Goal: Understand process/instructions: Learn how to perform a task or action

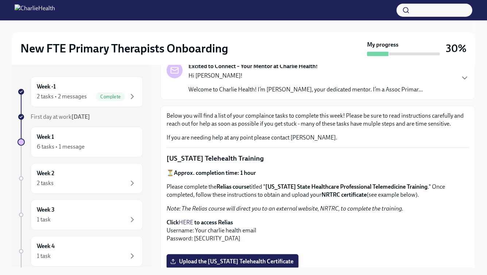
scroll to position [55, 0]
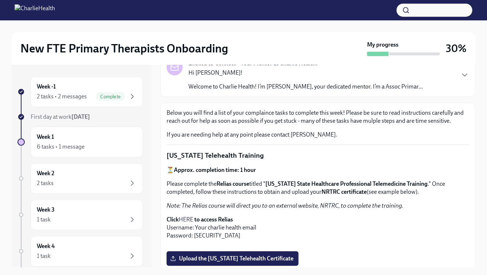
click at [187, 217] on link "HERE" at bounding box center [186, 219] width 15 height 7
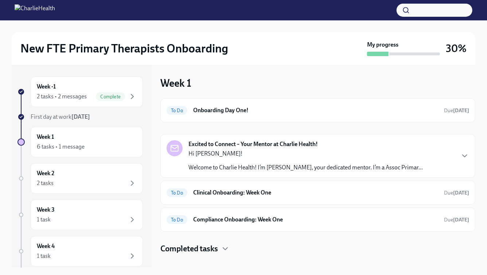
click at [281, 269] on div "Week -1 2 tasks • 2 messages Complete First day at work Sep 2nd Week 1 6 tasks …" at bounding box center [243, 219] width 463 height 308
click at [311, 141] on strong "Excited to Connect – Your Mentor at Charlie Health!" at bounding box center [252, 144] width 129 height 8
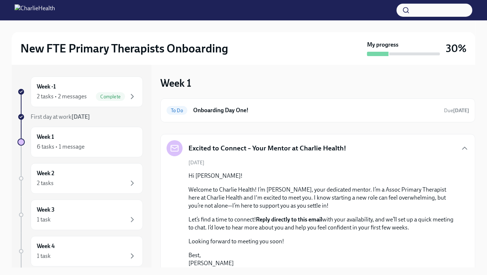
click at [305, 81] on div "Week 1 To Do Onboarding Day One! Due today Excited to Connect – Your Mentor at …" at bounding box center [317, 222] width 315 height 290
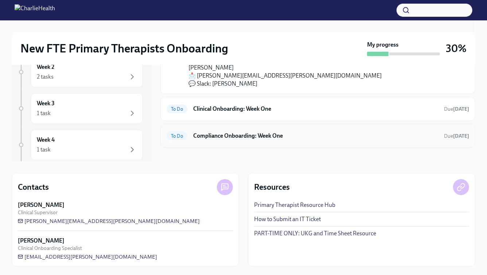
scroll to position [89, 0]
click at [242, 137] on h6 "Compliance Onboarding: Week One" at bounding box center [315, 136] width 245 height 8
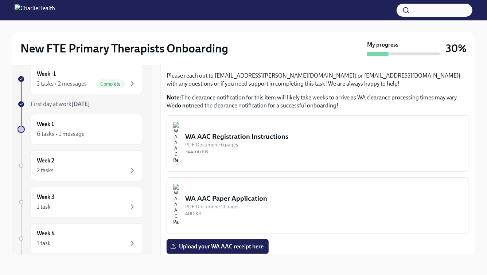
scroll to position [568, 0]
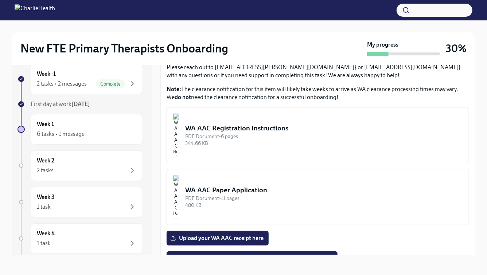
drag, startPoint x: 258, startPoint y: 191, endPoint x: 334, endPoint y: 193, distance: 76.5
copy li "newlicense@charliehealth.com"
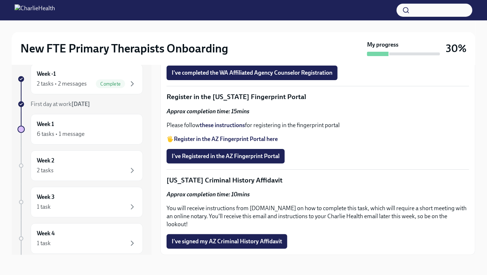
scroll to position [786, 0]
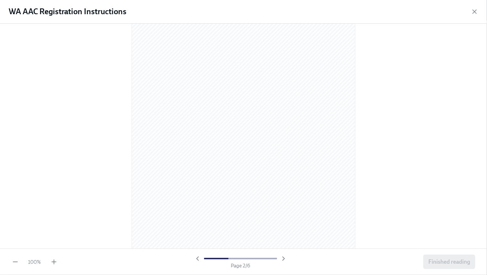
scroll to position [0, 0]
click at [470, 13] on div "WA AAC Registration Instructions" at bounding box center [243, 12] width 487 height 24
click at [476, 10] on icon "button" at bounding box center [474, 11] width 7 height 7
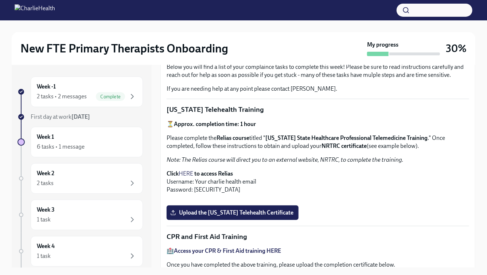
scroll to position [157, 0]
